Goal: Task Accomplishment & Management: Complete application form

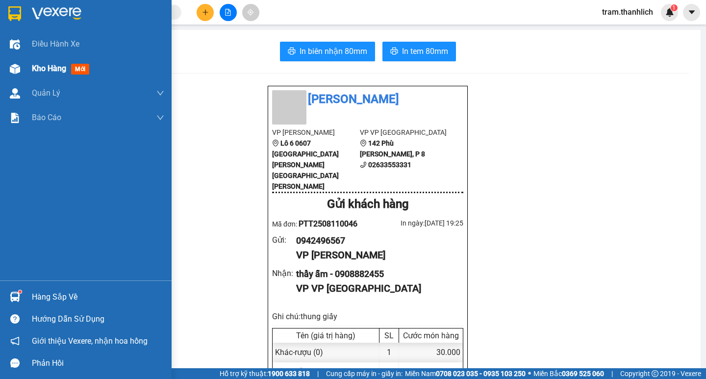
click at [65, 67] on span "Kho hàng" at bounding box center [49, 68] width 34 height 9
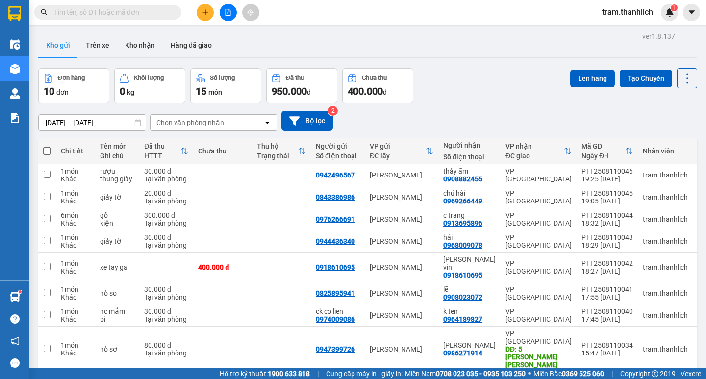
click at [201, 17] on button at bounding box center [205, 12] width 17 height 17
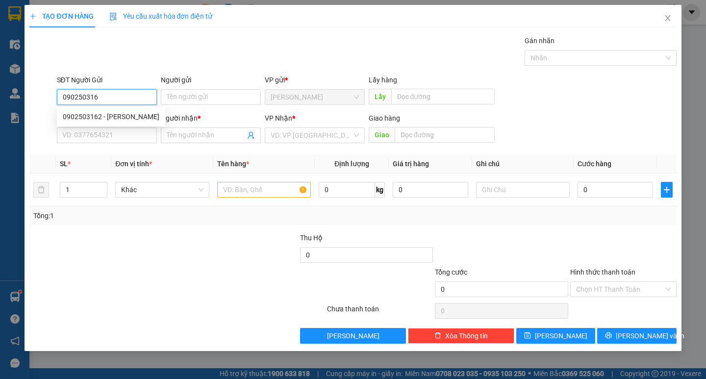
type input "0902503162"
click at [124, 117] on div "0902503162 - [PERSON_NAME]" at bounding box center [111, 116] width 97 height 11
type input "duyên"
type input "0902503162"
type input "duyên"
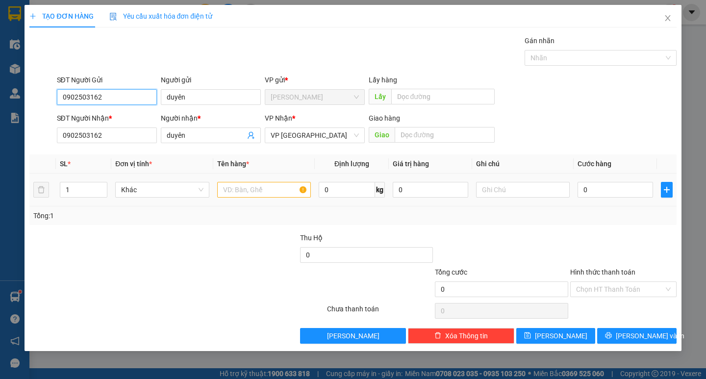
type input "0902503162"
click at [293, 196] on input "text" at bounding box center [264, 190] width 94 height 16
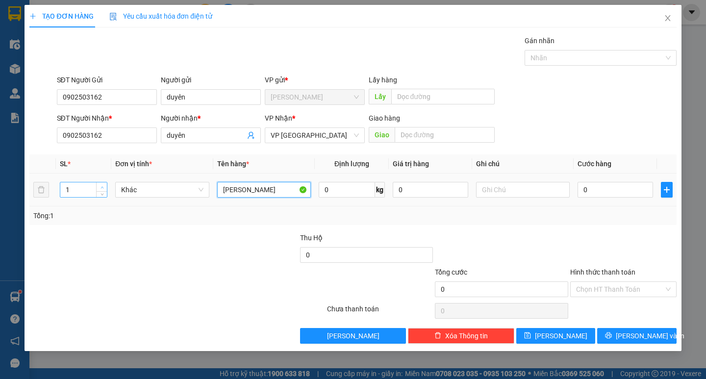
type input "[PERSON_NAME]"
click at [100, 186] on span "up" at bounding box center [102, 187] width 6 height 6
type input "3"
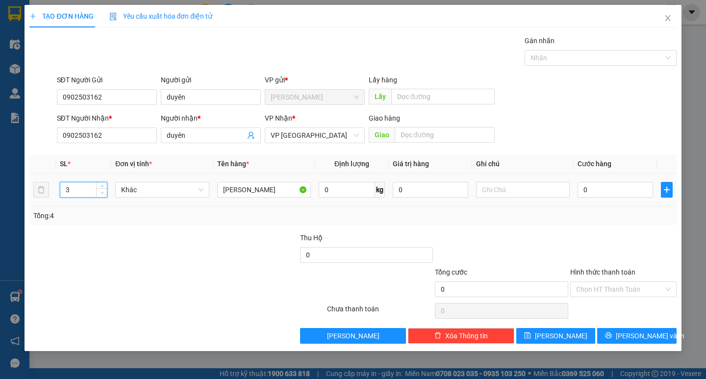
click at [102, 192] on icon "down" at bounding box center [102, 192] width 3 height 3
click at [531, 196] on input "text" at bounding box center [523, 190] width 94 height 16
type input "vali"
click at [597, 196] on input "0" at bounding box center [616, 190] width 76 height 16
type input "1"
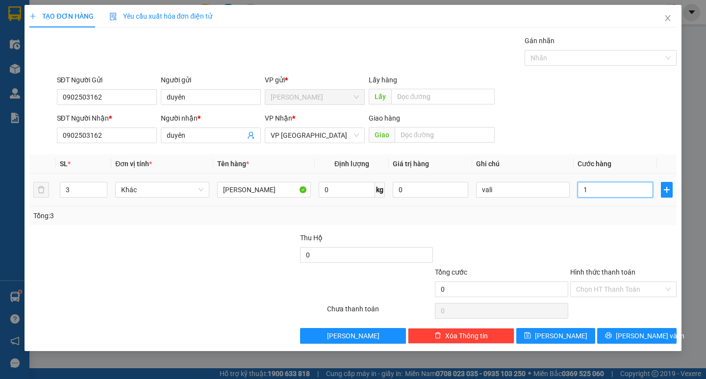
type input "1"
type input "15"
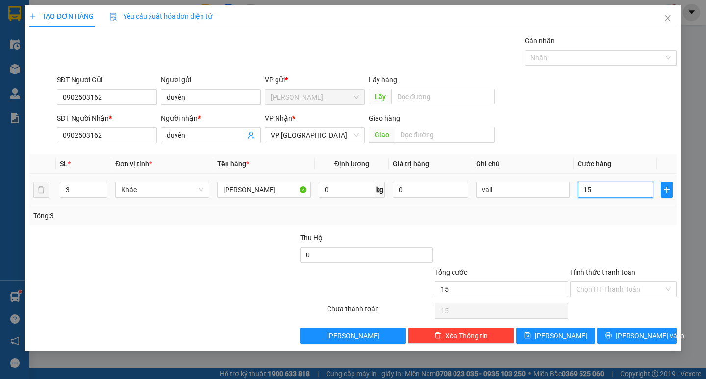
type input "150"
type input "1.500"
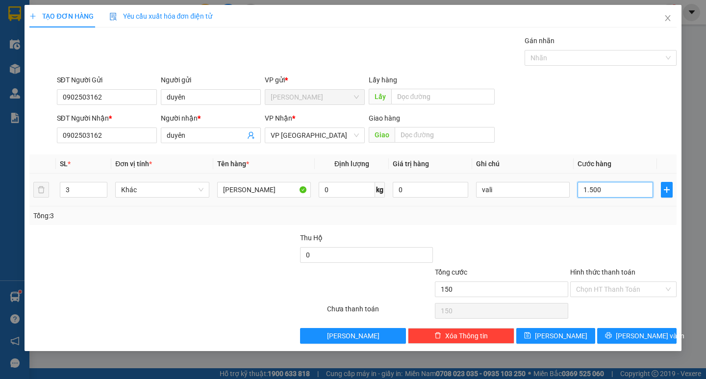
type input "1.500"
type input "15.000"
type input "150.000"
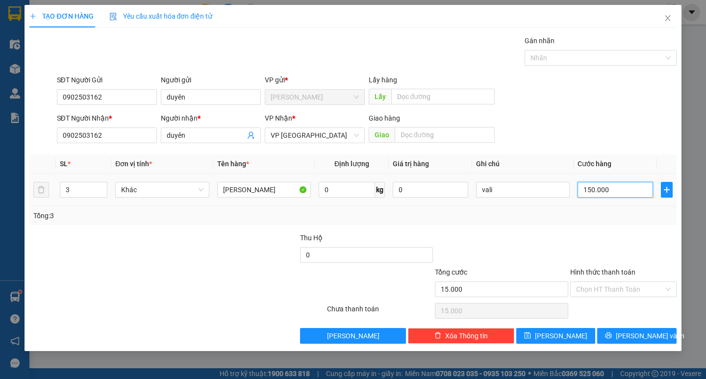
type input "150.000"
click at [601, 298] on div "Hình thức thanh toán Chọn HT Thanh Toán" at bounding box center [623, 284] width 106 height 34
click at [601, 293] on input "Hình thức thanh toán" at bounding box center [620, 289] width 88 height 15
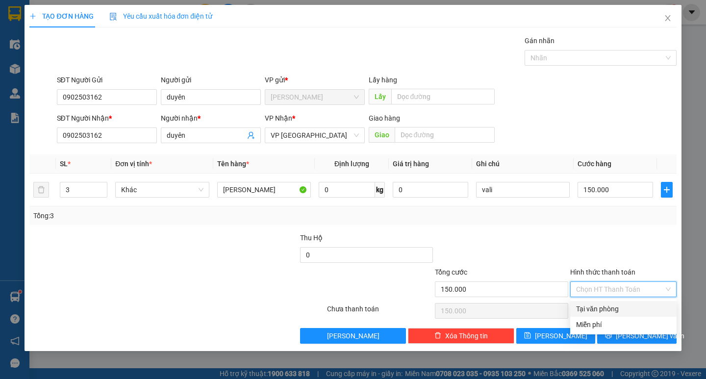
click at [603, 311] on div "Tại văn phòng" at bounding box center [623, 309] width 95 height 11
type input "0"
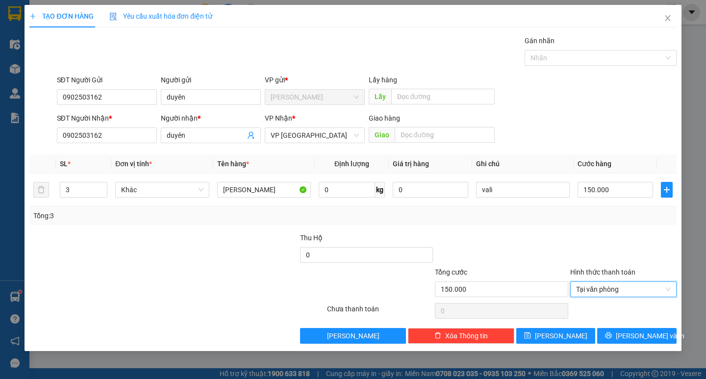
click at [633, 347] on div "TẠO ĐƠN HÀNG Yêu cầu xuất [PERSON_NAME] điện tử Transit Pickup Surcharge Ids Tr…" at bounding box center [353, 178] width 657 height 346
click at [631, 340] on span "[PERSON_NAME] và In" at bounding box center [650, 336] width 69 height 11
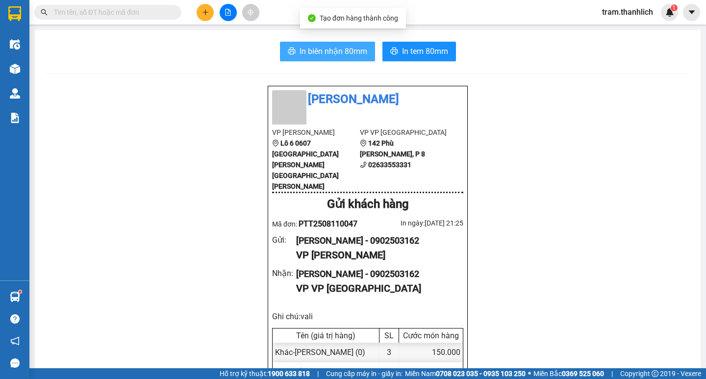
click at [341, 57] on span "In biên nhận 80mm" at bounding box center [334, 51] width 68 height 12
drag, startPoint x: 445, startPoint y: 64, endPoint x: 443, endPoint y: 59, distance: 5.6
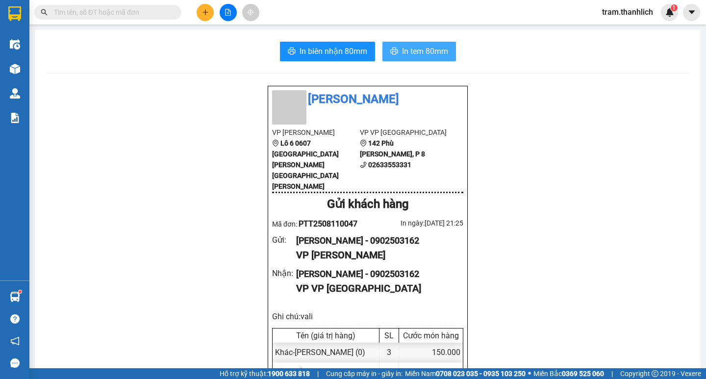
click at [443, 58] on button "In tem 80mm" at bounding box center [419, 52] width 74 height 20
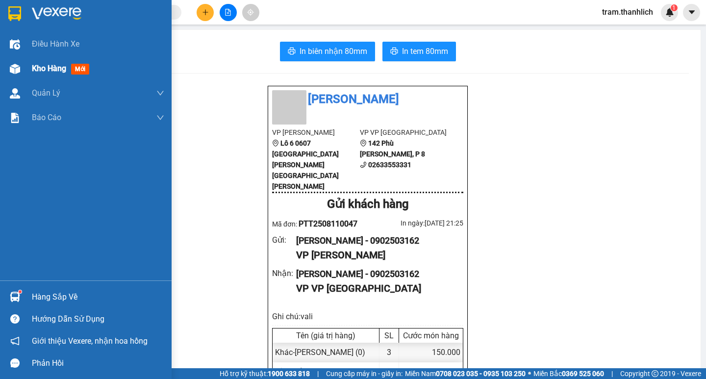
click at [60, 69] on span "Kho hàng" at bounding box center [49, 68] width 34 height 9
